Goal: Task Accomplishment & Management: Use online tool/utility

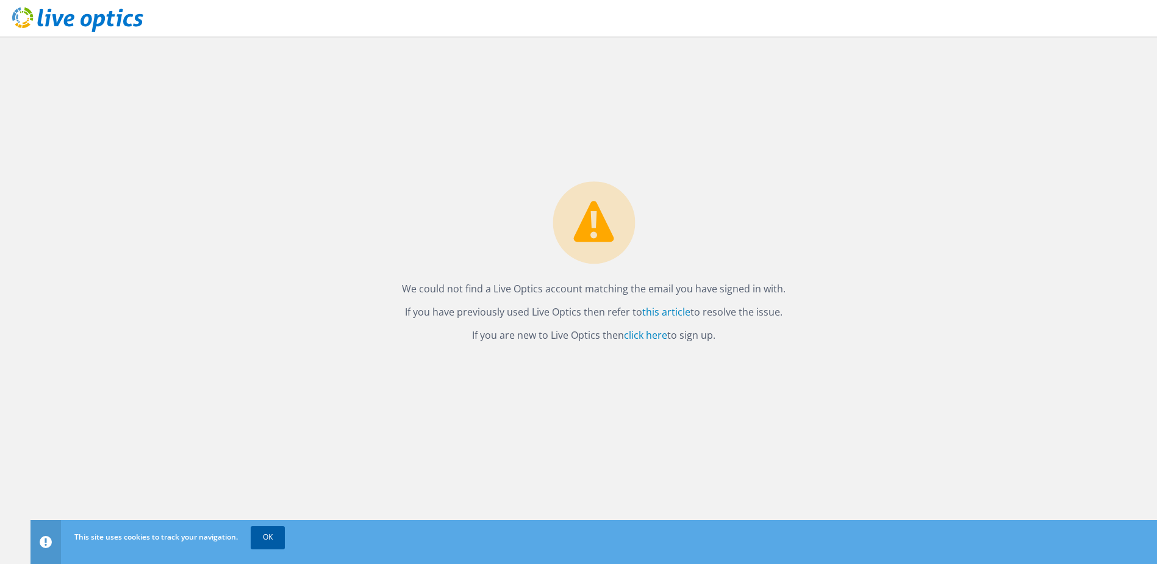
click at [275, 542] on link "OK" at bounding box center [268, 537] width 34 height 22
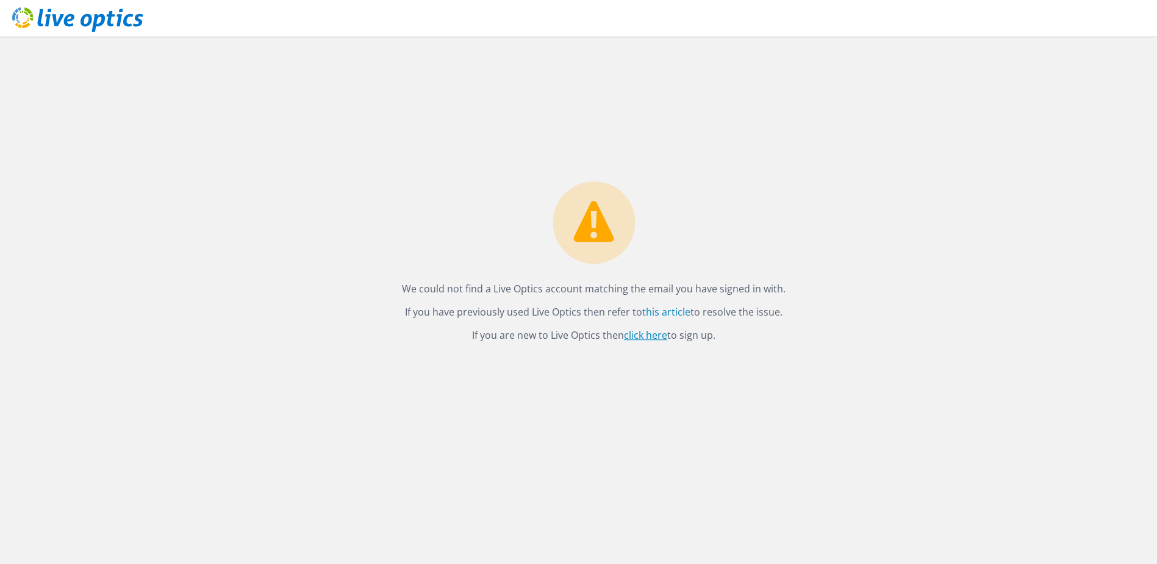
click at [659, 336] on link "click here" at bounding box center [645, 334] width 43 height 13
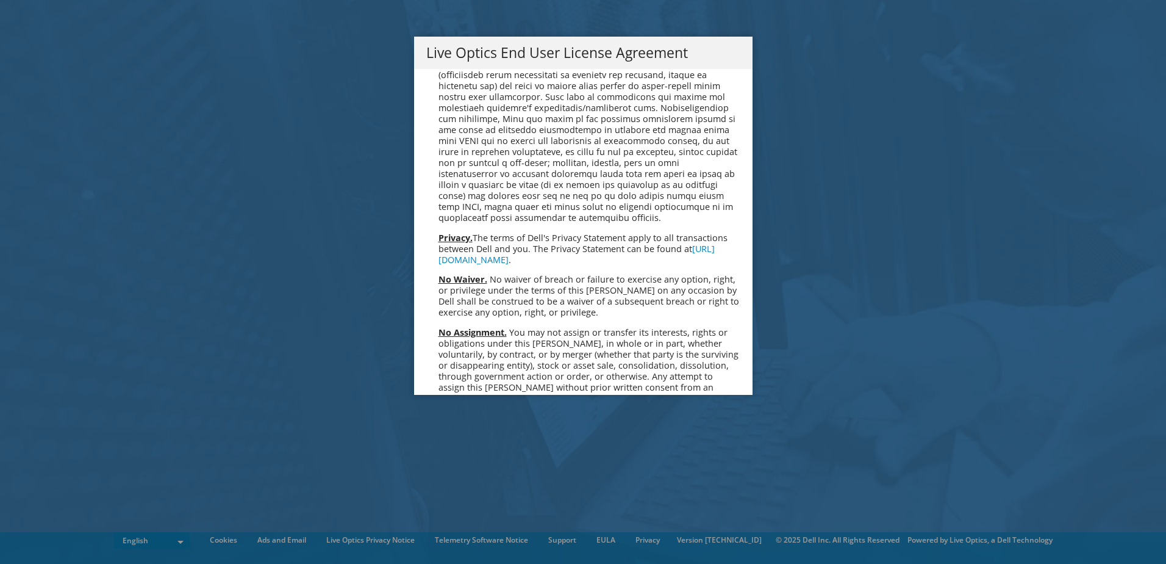
scroll to position [4612, 0]
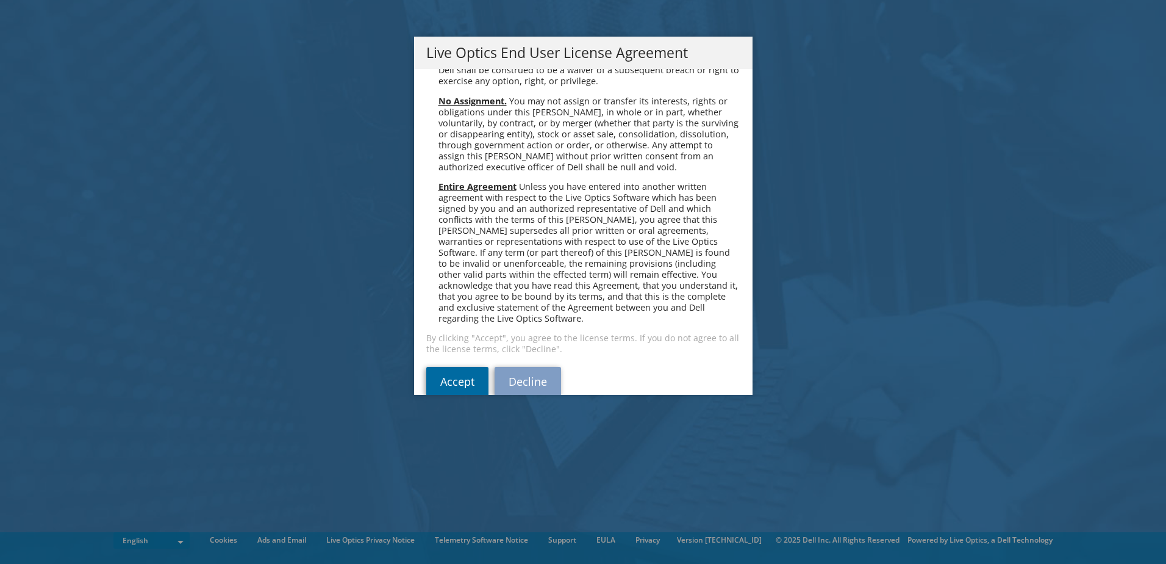
click at [442, 367] on link "Accept" at bounding box center [457, 381] width 62 height 29
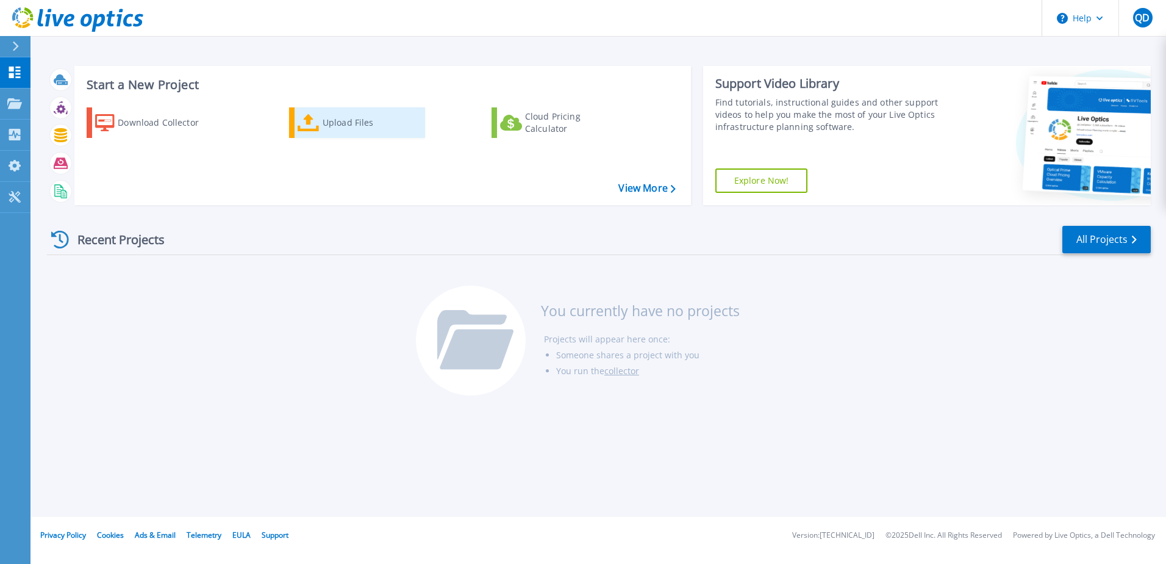
click at [358, 126] on div "Upload Files" at bounding box center [372, 122] width 98 height 24
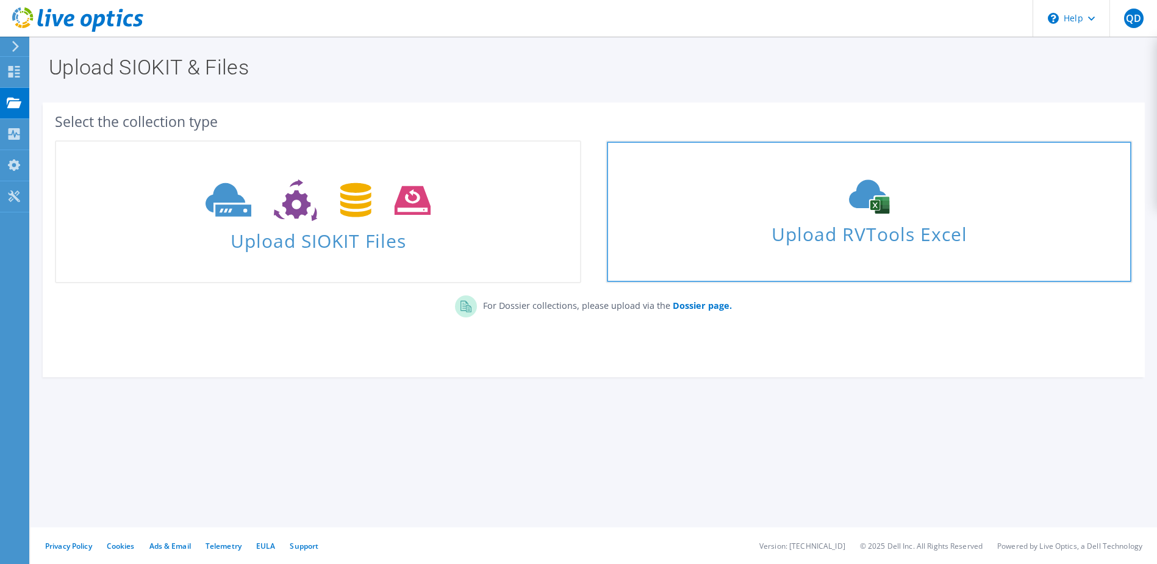
click at [842, 215] on div "Upload RVTools Excel" at bounding box center [869, 211] width 524 height 65
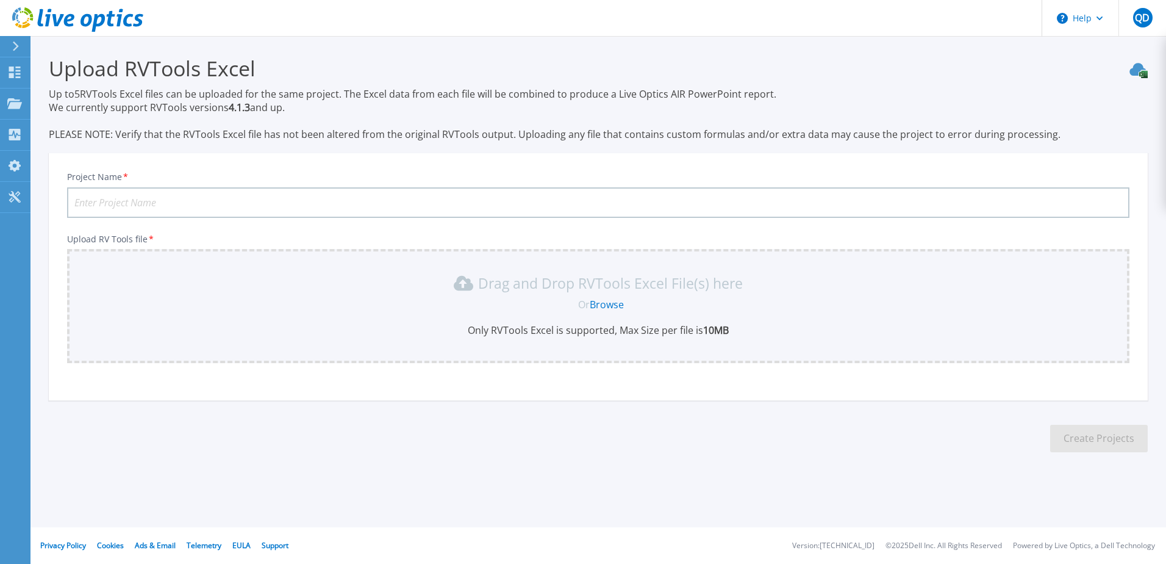
click at [176, 203] on input "Project Name *" at bounding box center [598, 202] width 1062 height 30
type input "qdao-test-vc06"
click at [614, 303] on link "Browse" at bounding box center [607, 304] width 34 height 13
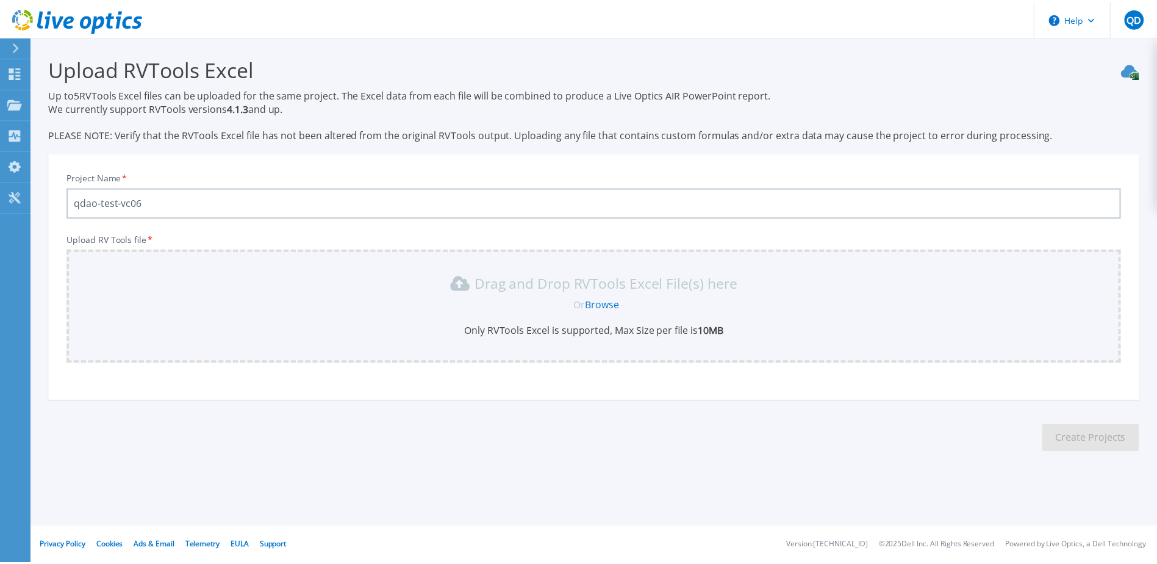
scroll to position [21, 0]
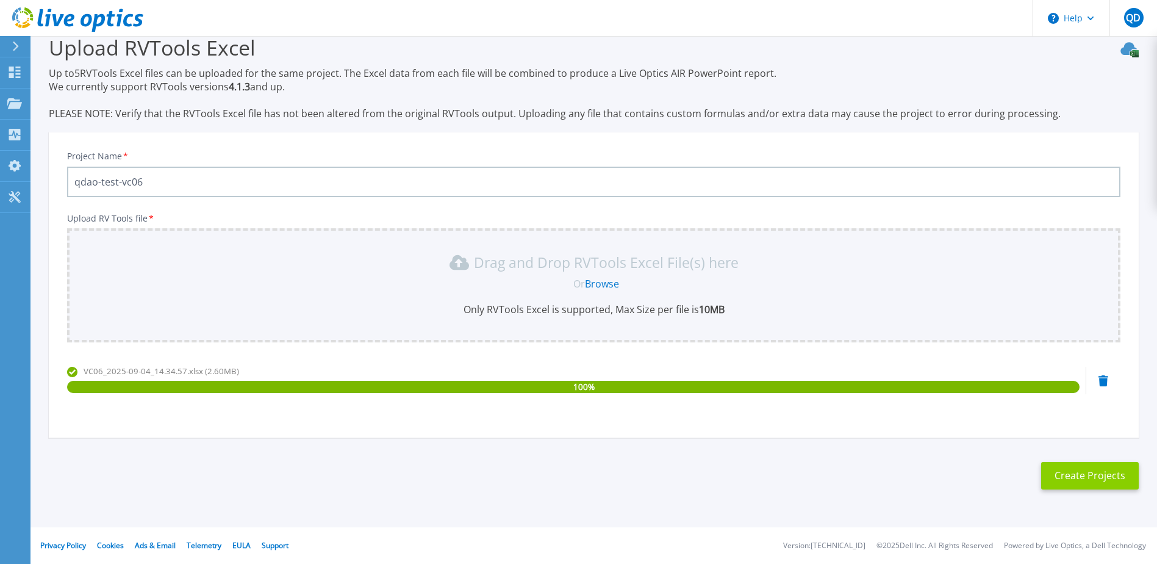
click at [1097, 473] on button "Create Projects" at bounding box center [1090, 475] width 98 height 27
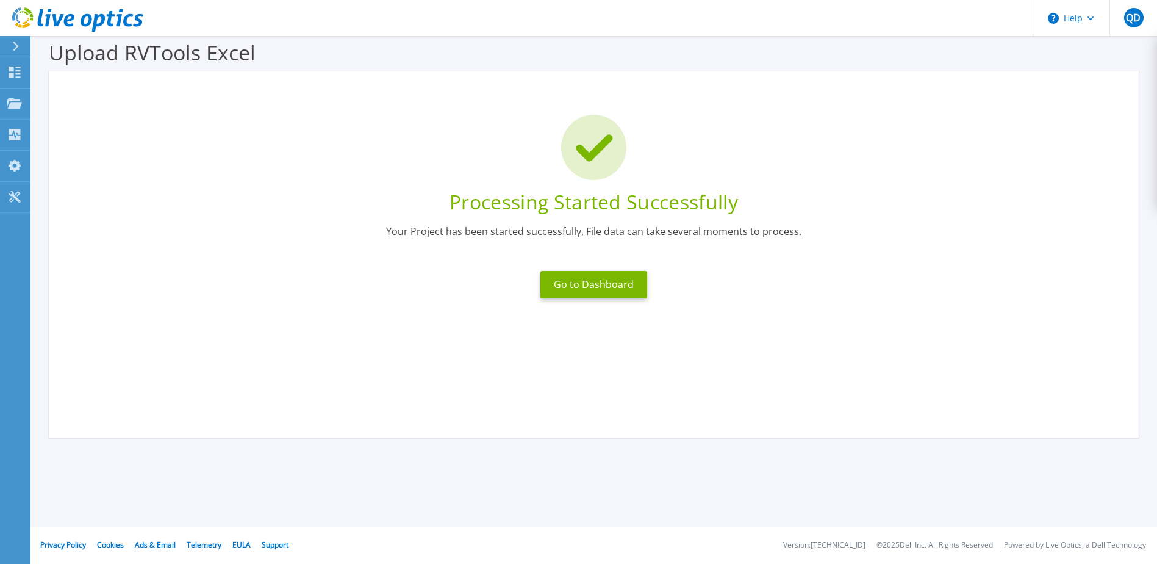
scroll to position [16, 0]
click at [597, 281] on button "Go to Dashboard" at bounding box center [593, 284] width 107 height 27
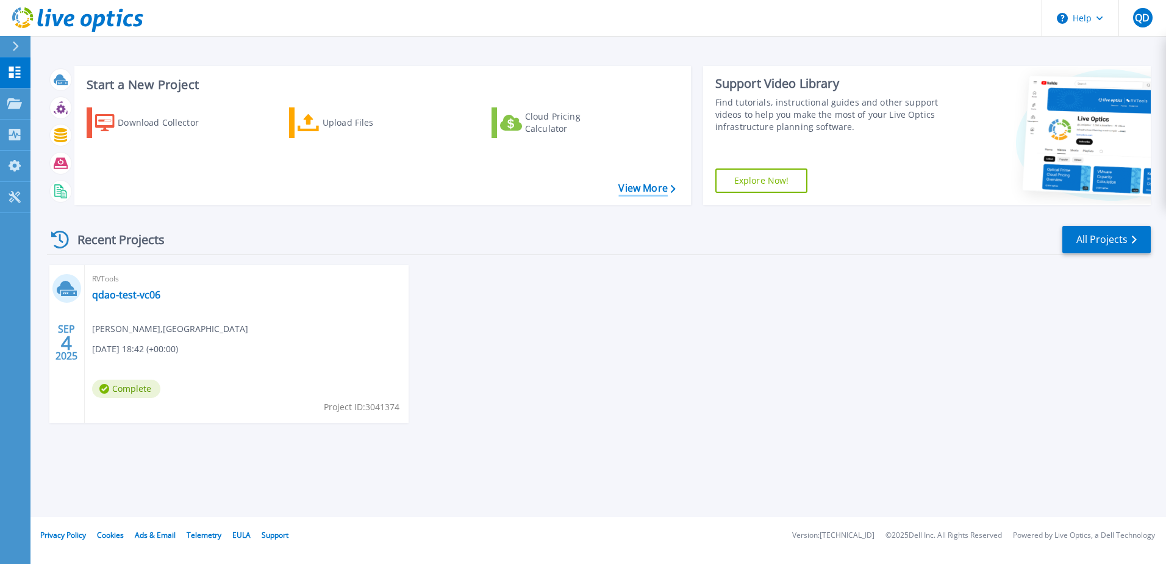
click at [650, 189] on link "View More" at bounding box center [646, 188] width 57 height 12
click at [128, 296] on link "qdao-test-vc06" at bounding box center [126, 294] width 68 height 12
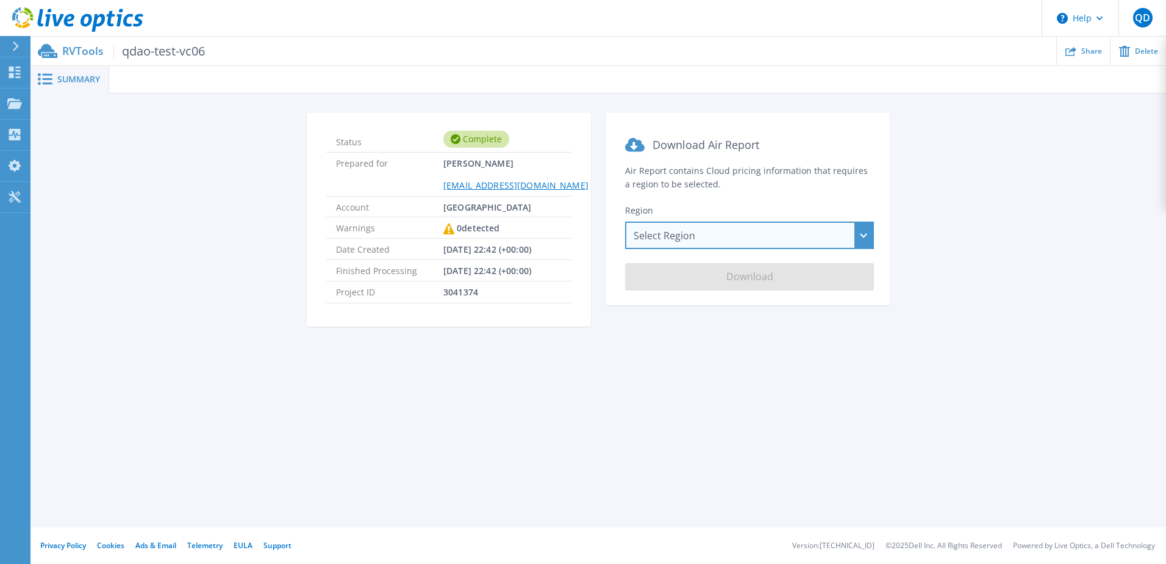
click at [772, 232] on div "Select Region [GEOGRAPHIC_DATA] ([GEOGRAPHIC_DATA]) [GEOGRAPHIC_DATA] ([GEOGRAP…" at bounding box center [749, 234] width 249 height 27
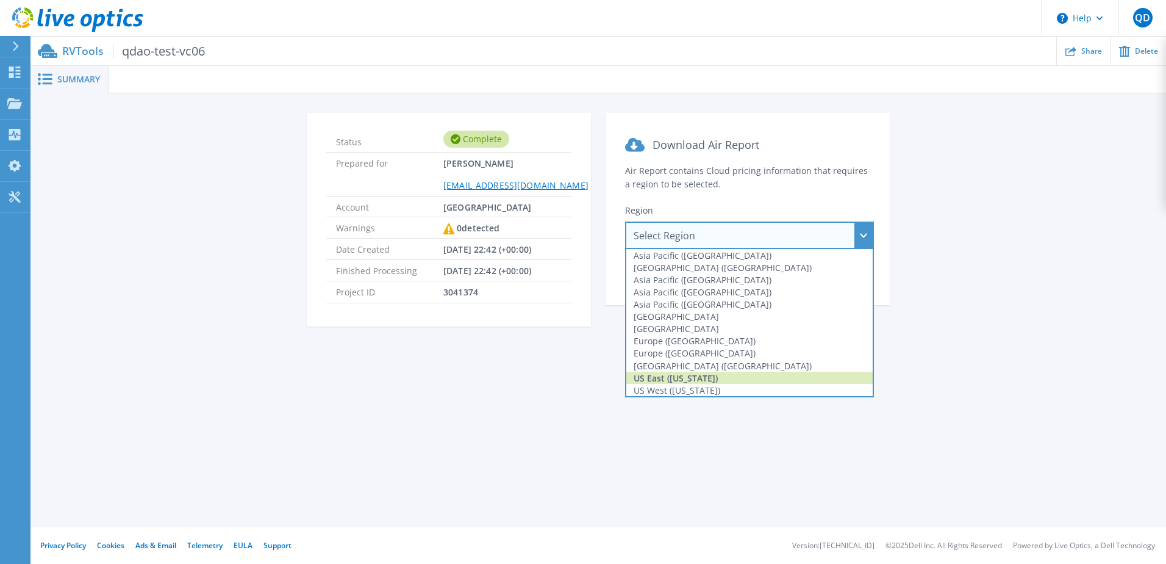
click at [706, 377] on div "US East ([US_STATE])" at bounding box center [749, 377] width 246 height 12
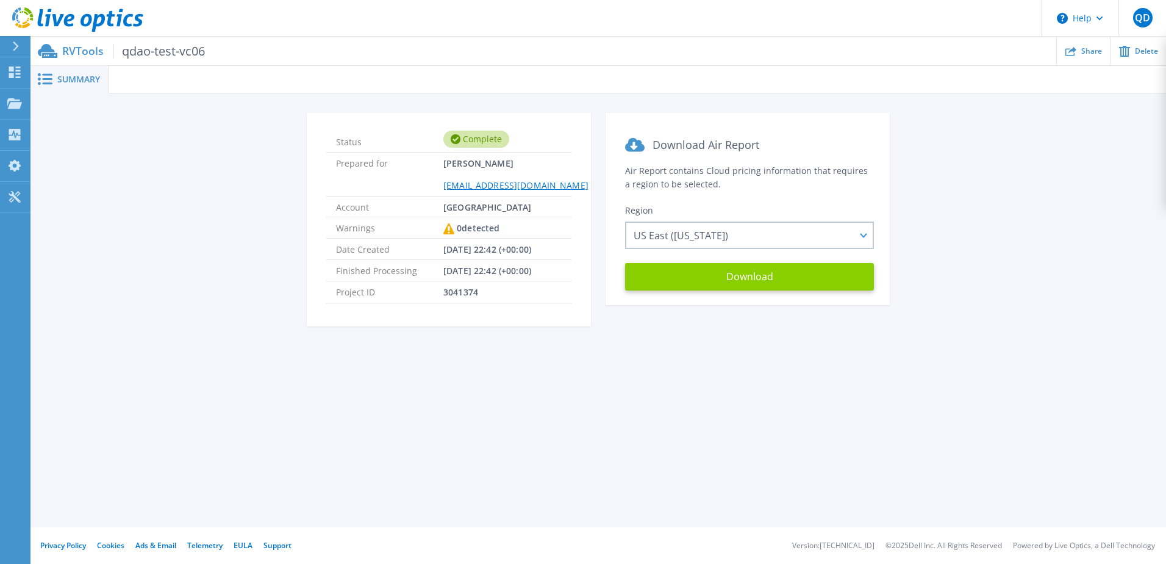
click at [747, 279] on button "Download" at bounding box center [749, 276] width 249 height 27
click at [1006, 345] on div "Status Complete Prepared for [PERSON_NAME] [EMAIL_ADDRESS][DOMAIN_NAME] Account…" at bounding box center [598, 226] width 1136 height 266
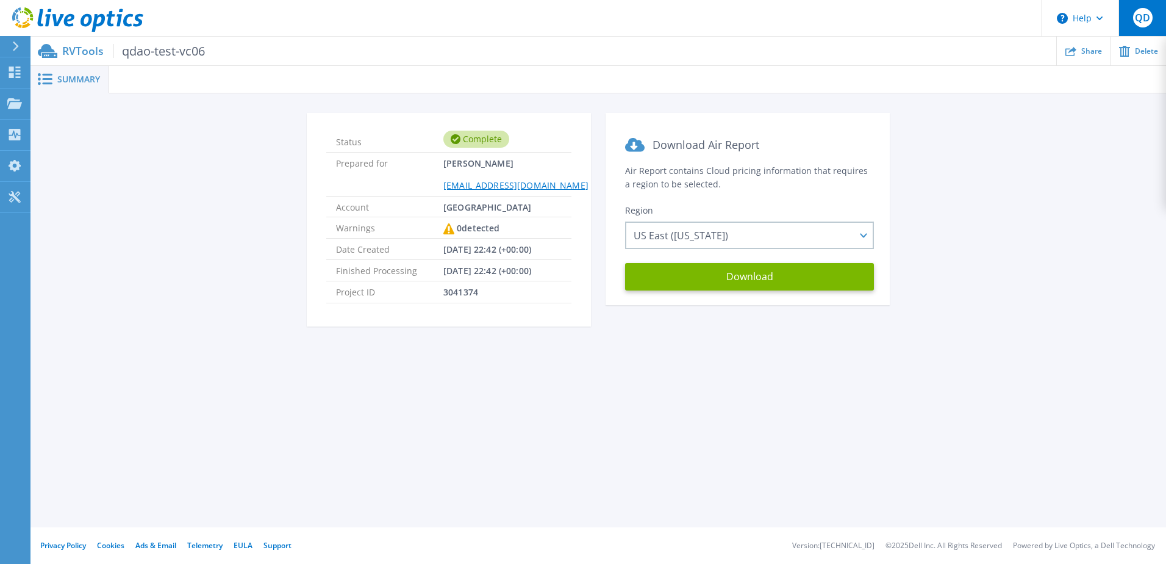
click at [1138, 20] on span "QD" at bounding box center [1142, 18] width 15 height 10
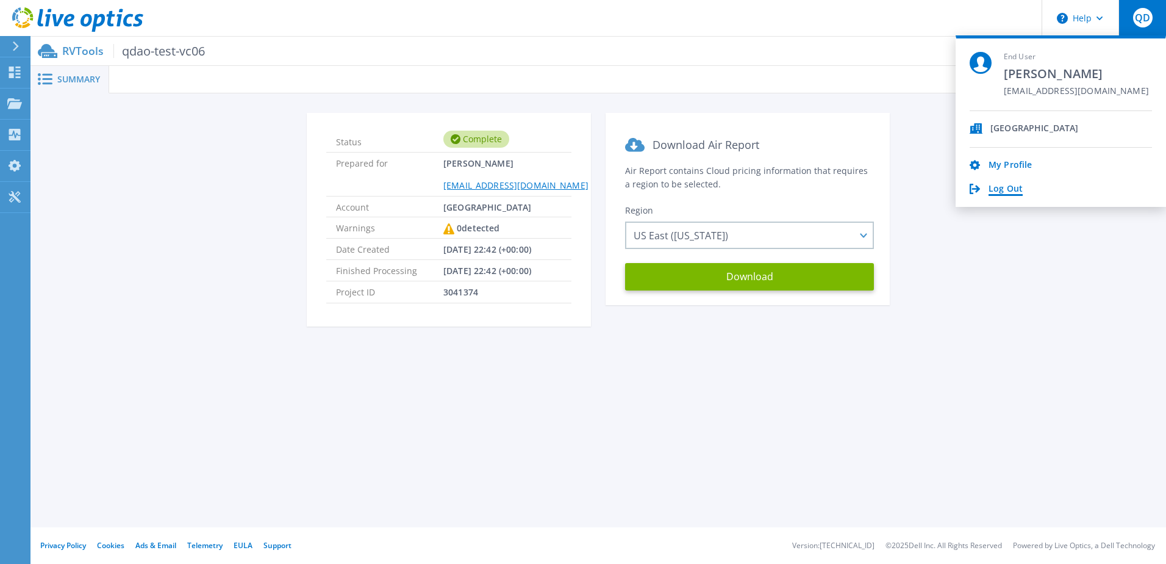
click at [1018, 188] on link "Log Out" at bounding box center [1006, 190] width 34 height 12
